Goal: Task Accomplishment & Management: Manage account settings

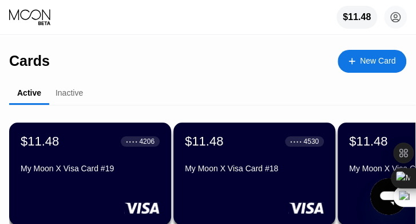
scroll to position [0, 501]
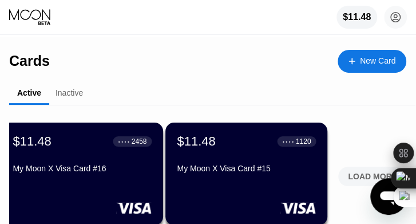
click at [357, 170] on div "LOAD MORE" at bounding box center [372, 176] width 69 height 19
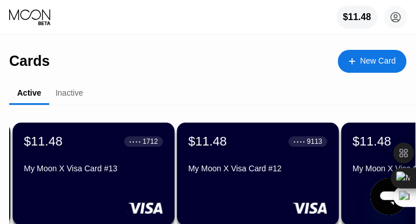
scroll to position [0, 1323]
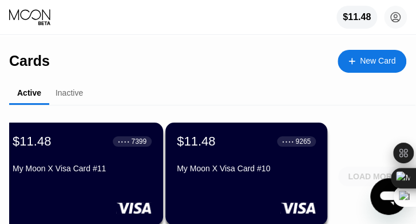
click at [358, 172] on div "LOAD MORE" at bounding box center [372, 176] width 49 height 10
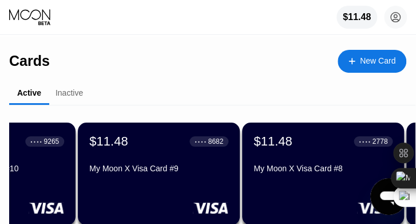
scroll to position [0, 1601]
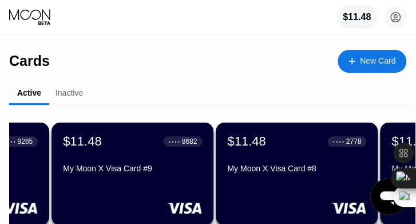
click at [280, 186] on div "$11.48 ● ● ● ● 2778 My Moon X Visa Card #8" at bounding box center [297, 174] width 162 height 103
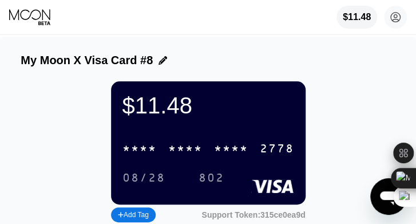
click at [198, 152] on div "* * * *" at bounding box center [185, 149] width 34 height 13
click at [142, 180] on div "08/28" at bounding box center [144, 178] width 43 height 13
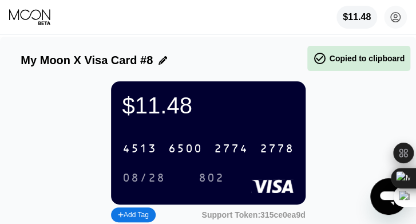
click at [212, 185] on div "802" at bounding box center [212, 178] width 26 height 13
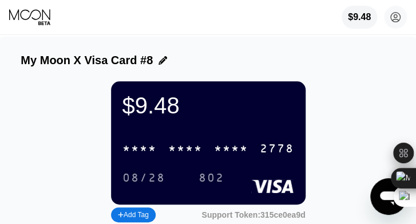
click at [37, 22] on icon at bounding box center [30, 17] width 43 height 17
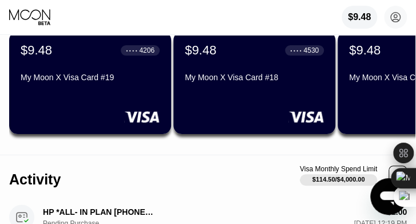
scroll to position [207, 0]
